Goal: Task Accomplishment & Management: Use online tool/utility

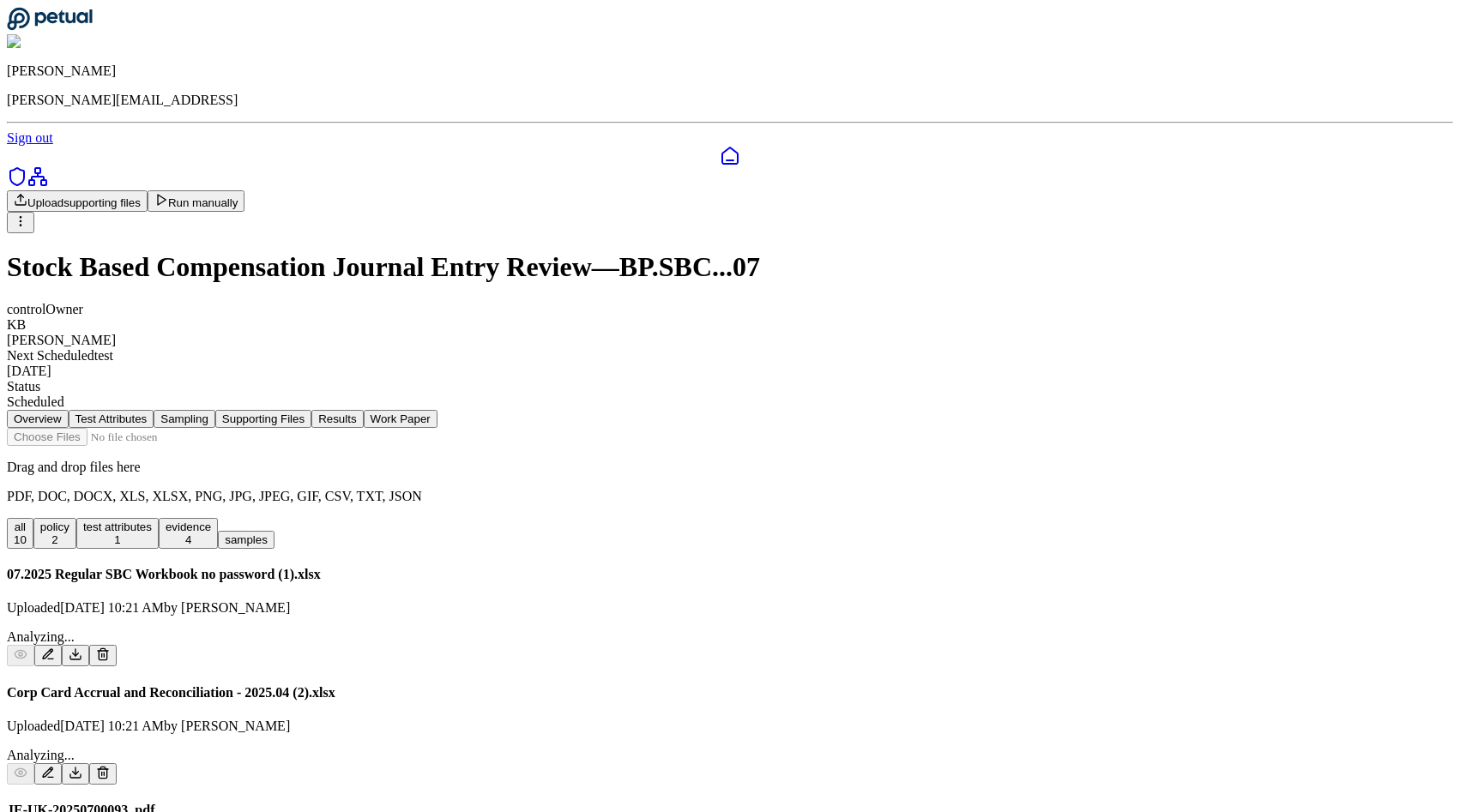
click at [245, 190] on button "Run manually" at bounding box center [197, 200] width 97 height 22
click at [1120, 410] on nav "Overview Test Attributes Sampling Supporting Files Results Work Paper" at bounding box center [729, 418] width 1446 height 18
click at [1102, 410] on nav "Overview Test Attributes Sampling Supporting Files Results Work Paper" at bounding box center [729, 418] width 1446 height 18
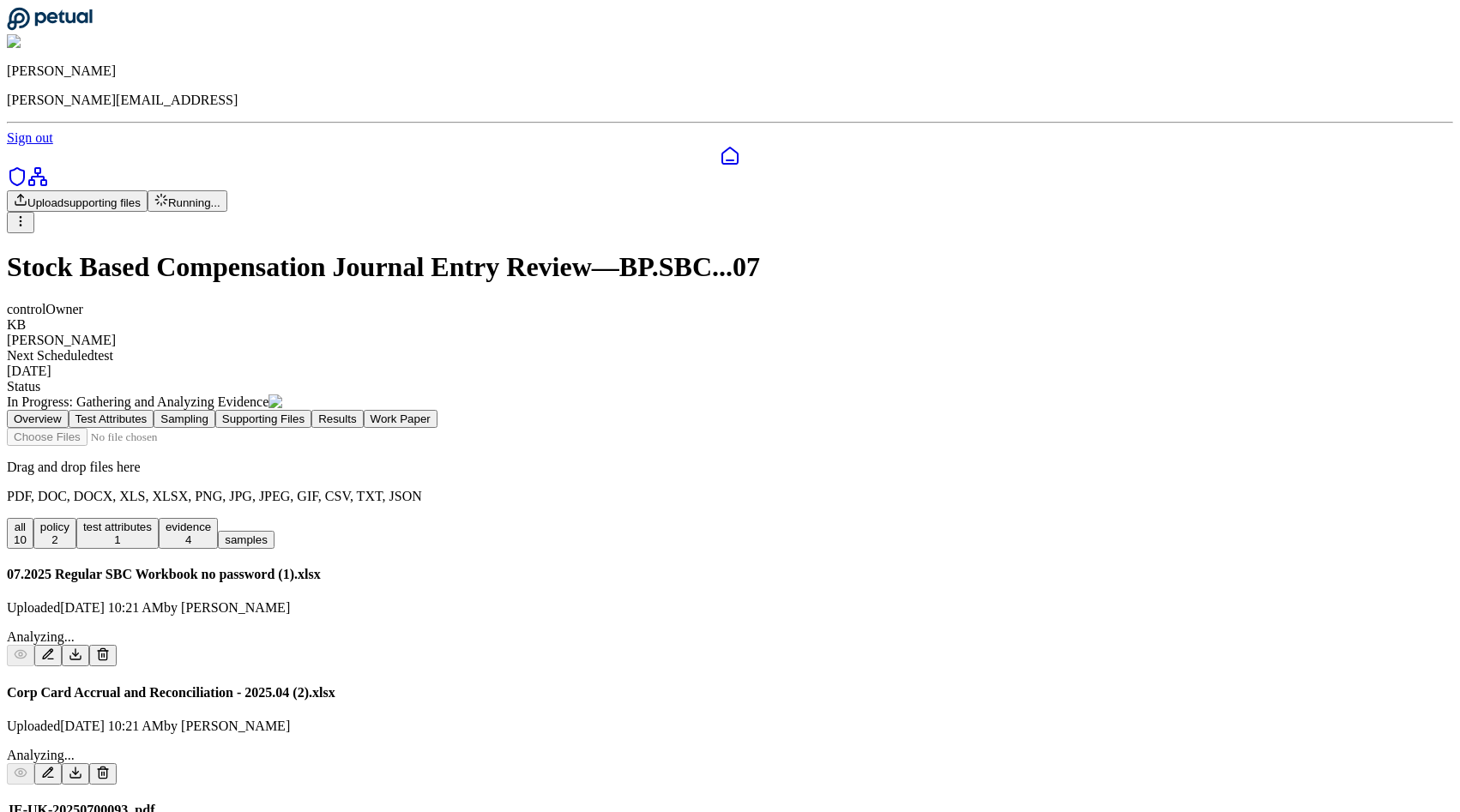
click at [1102, 302] on div "control Owner KB Kyle Brown Next Scheduled test 9/29/2025 Status In Progress : …" at bounding box center [729, 355] width 1446 height 108
click at [1088, 246] on div "Upload supporting files Running... Stock Based Compensation Journal Entry Revie…" at bounding box center [729, 299] width 1446 height 220
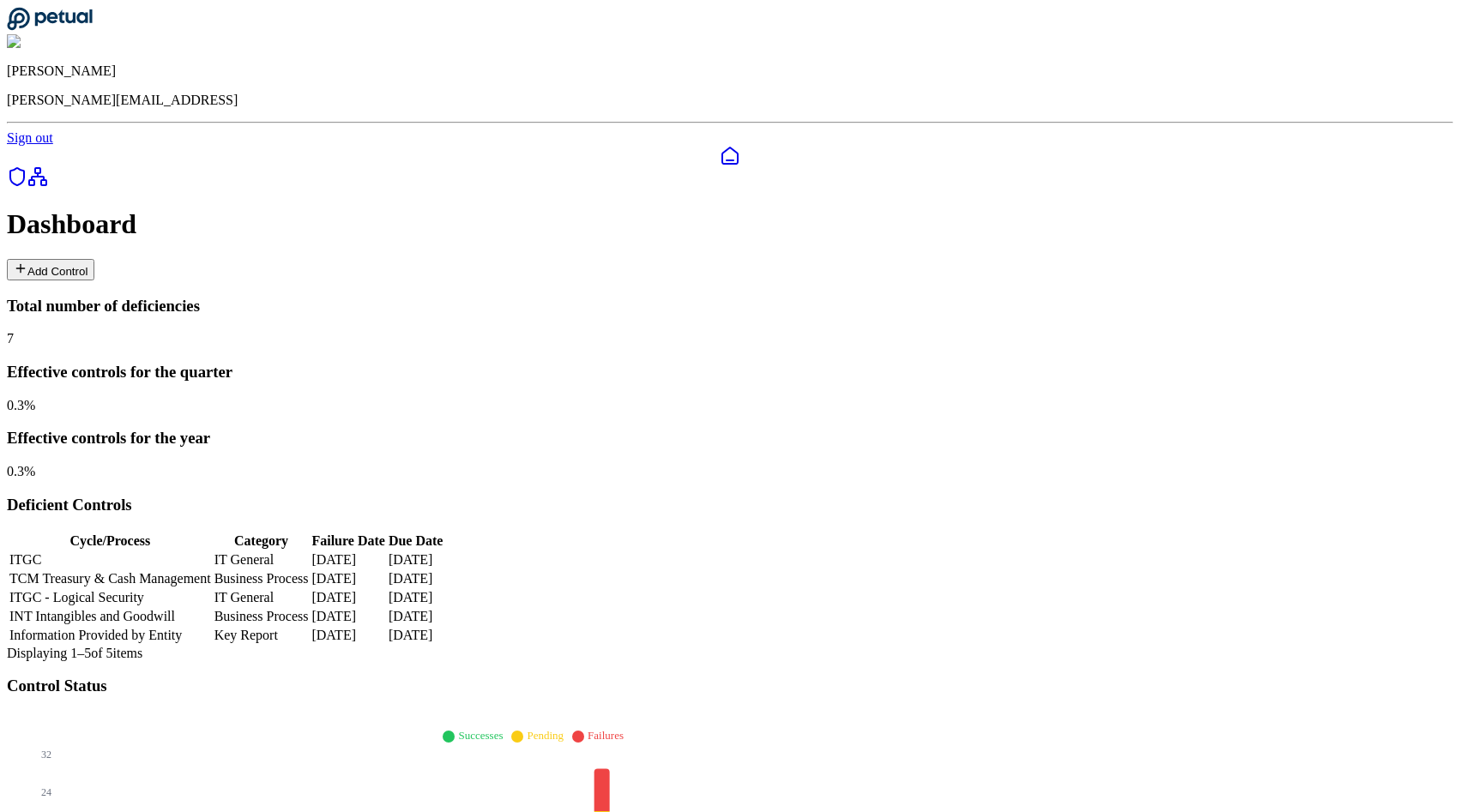
scroll to position [1986, 0]
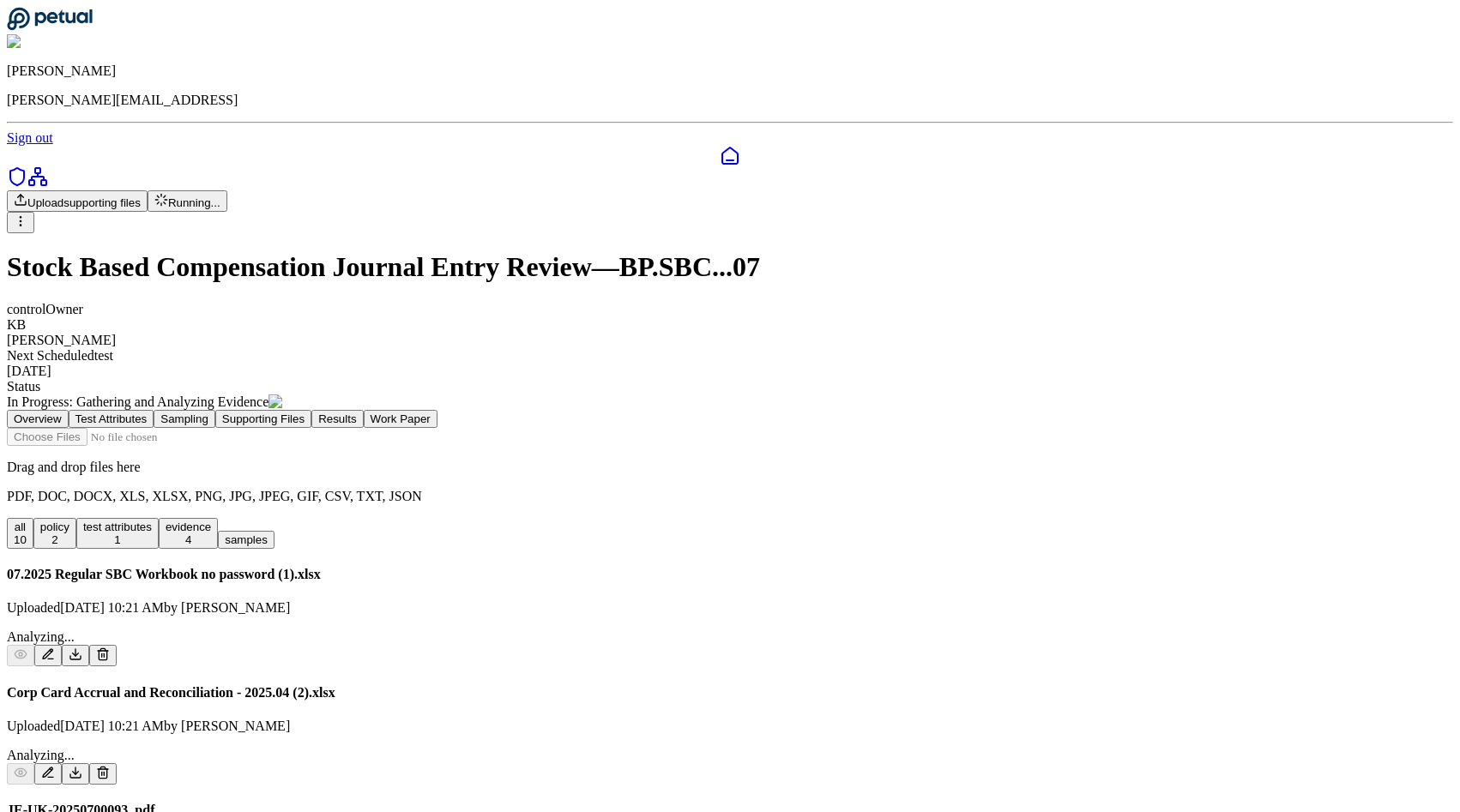
click at [437, 410] on button "Work Paper" at bounding box center [401, 418] width 74 height 18
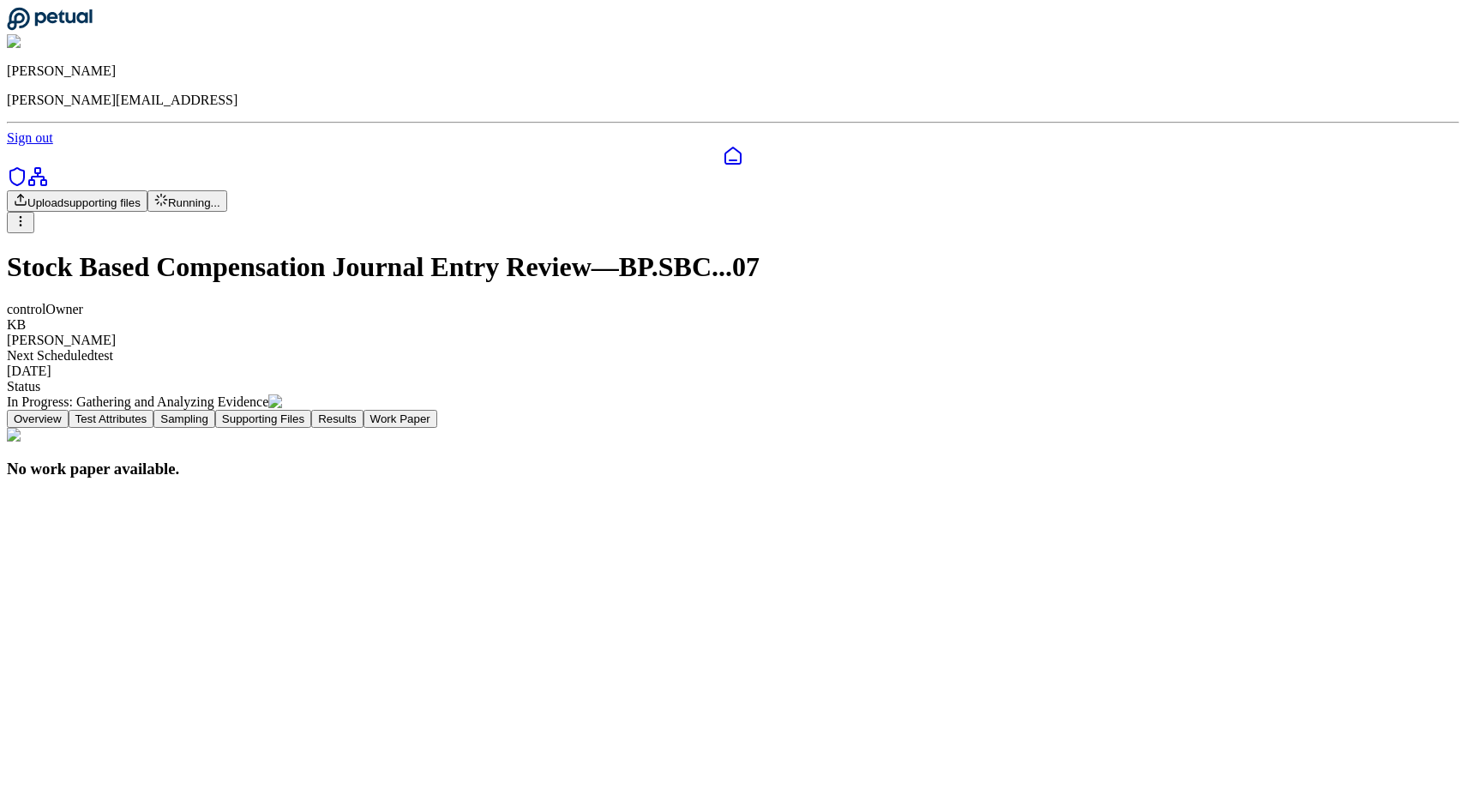
click at [312, 410] on button "Supporting Files" at bounding box center [263, 418] width 96 height 18
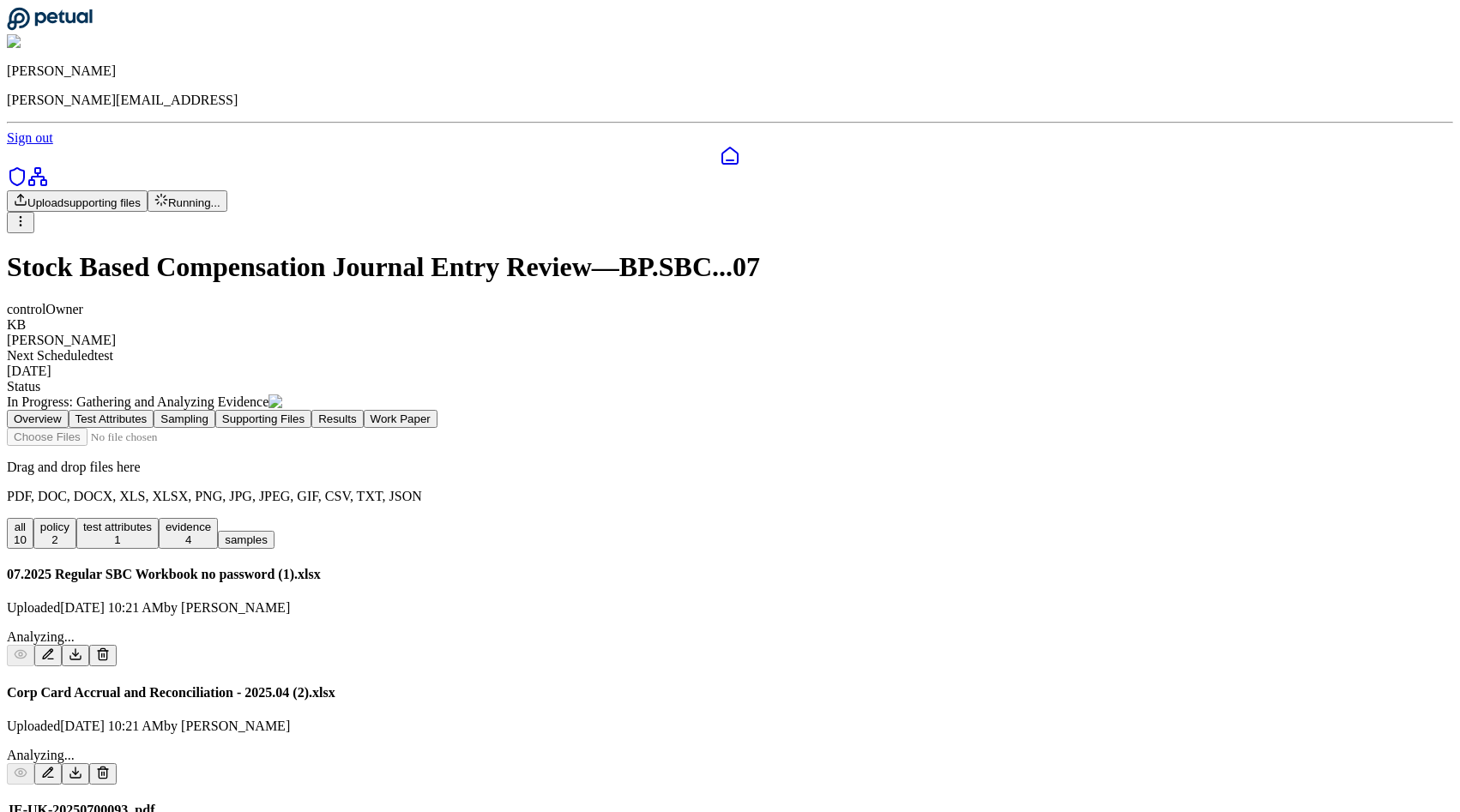
click at [563, 251] on h1 "Stock Based Compensation Journal Entry Review — BP.SBC...07" at bounding box center [729, 267] width 1446 height 32
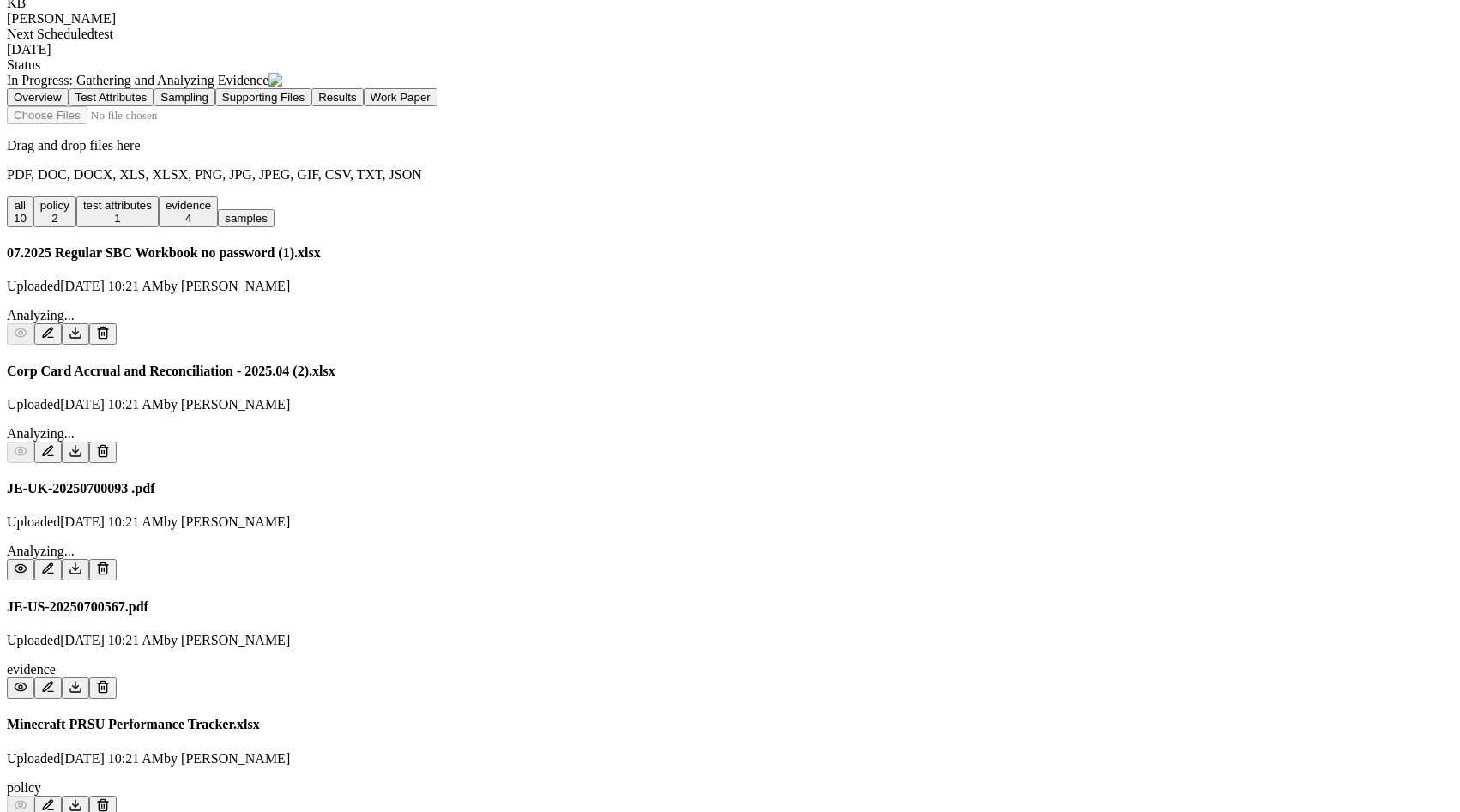
scroll to position [284, 0]
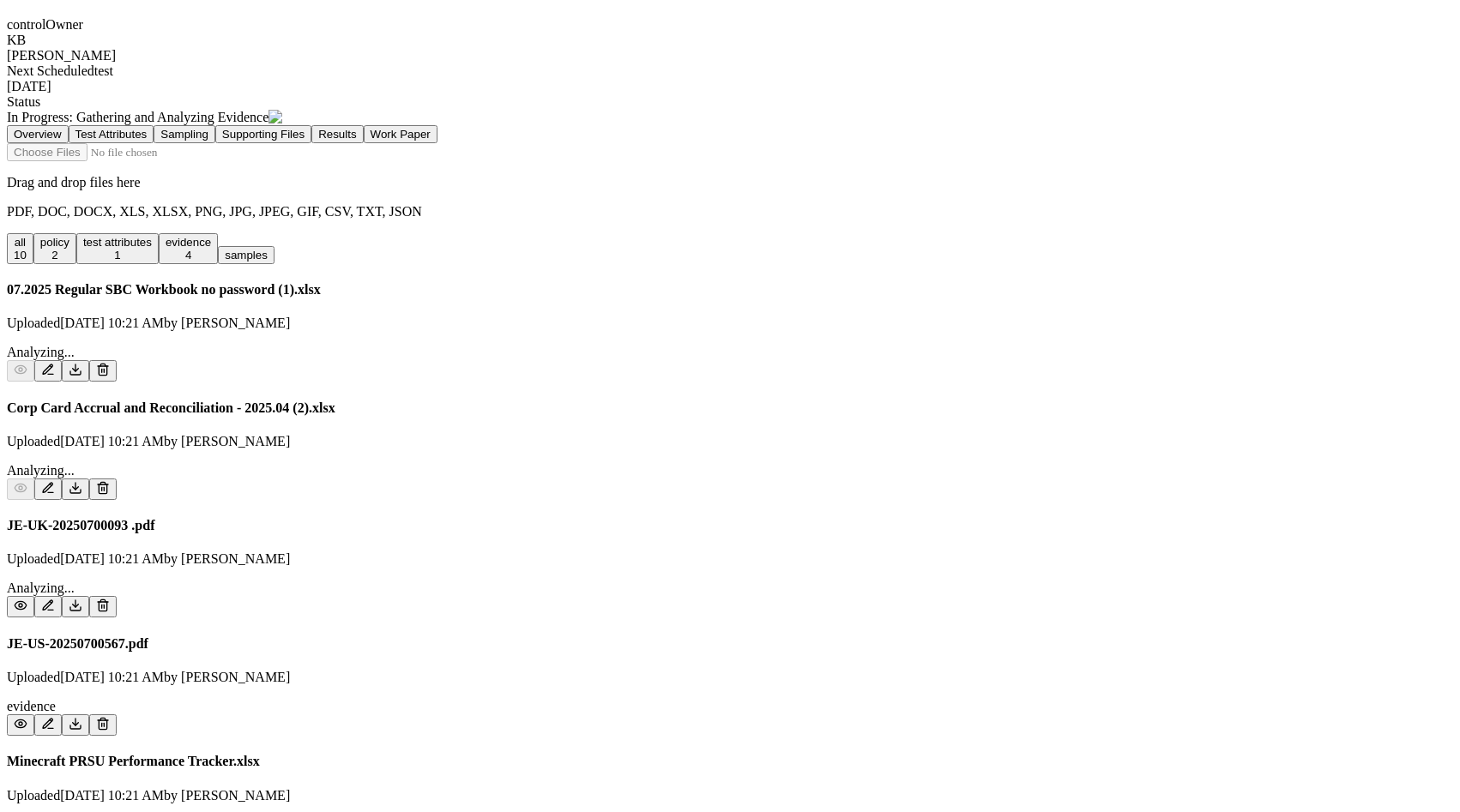
click at [27, 599] on icon at bounding box center [21, 605] width 14 height 14
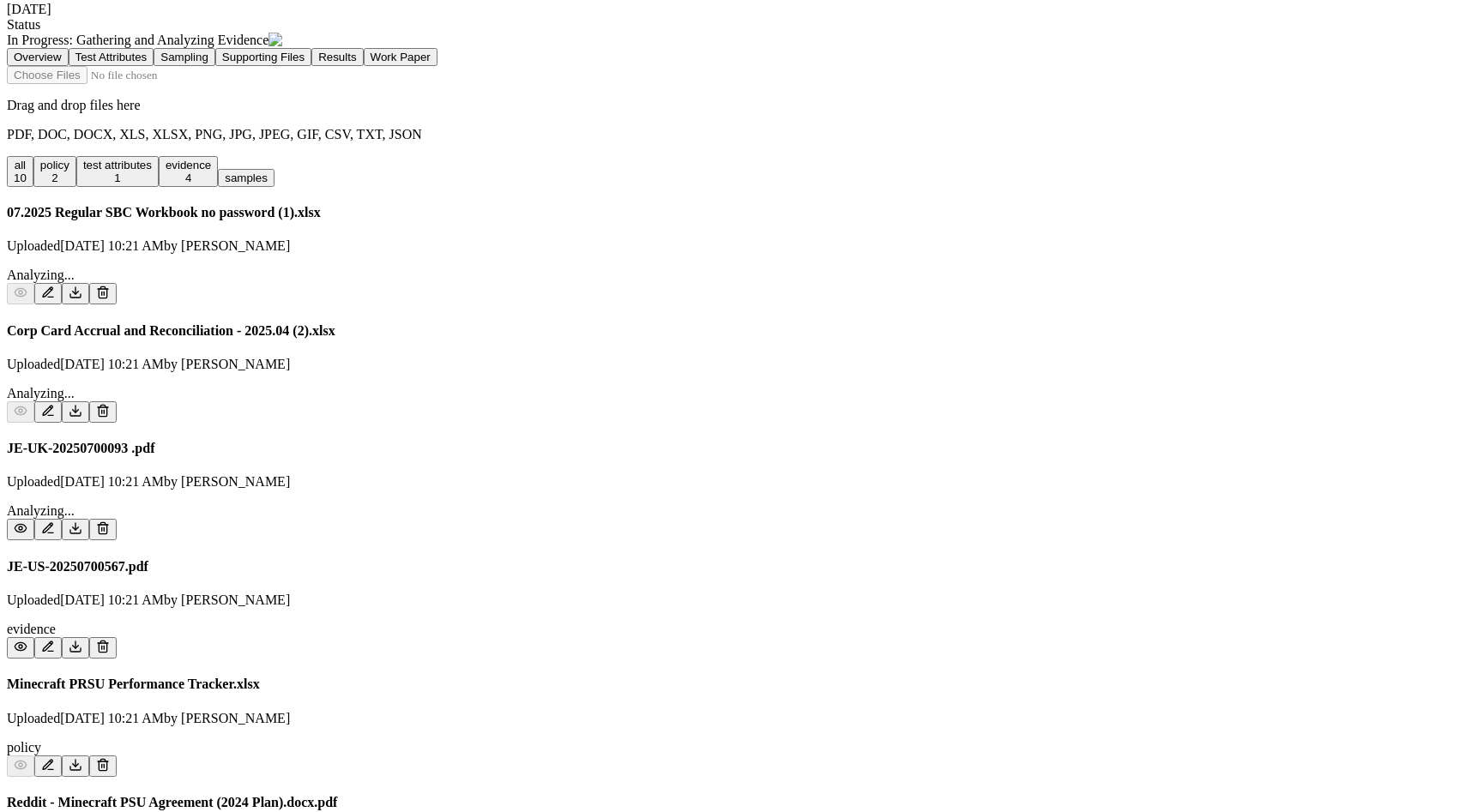
scroll to position [385, 0]
click at [27, 519] on icon at bounding box center [21, 526] width 14 height 14
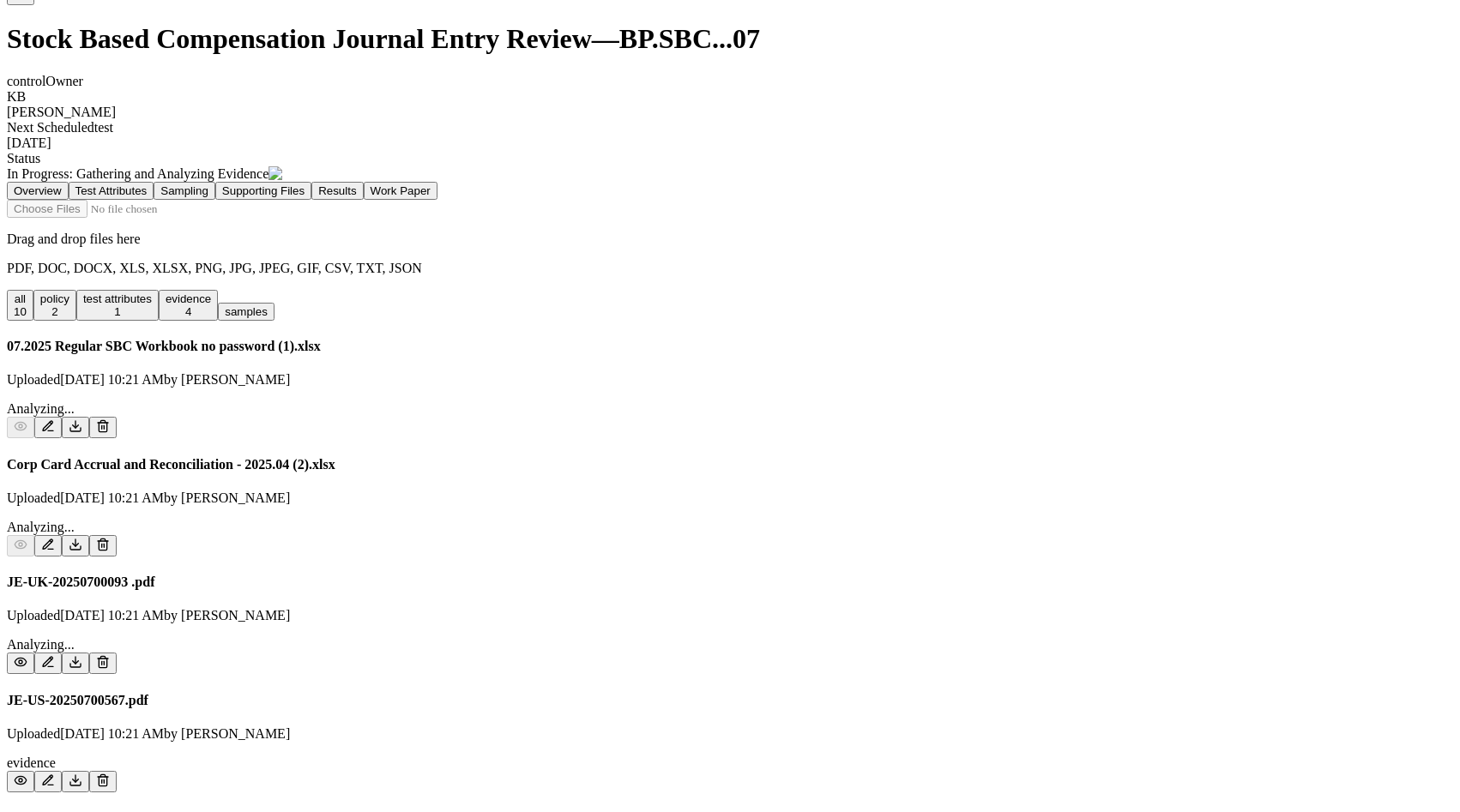
scroll to position [212, 0]
